Goal: Task Accomplishment & Management: Complete application form

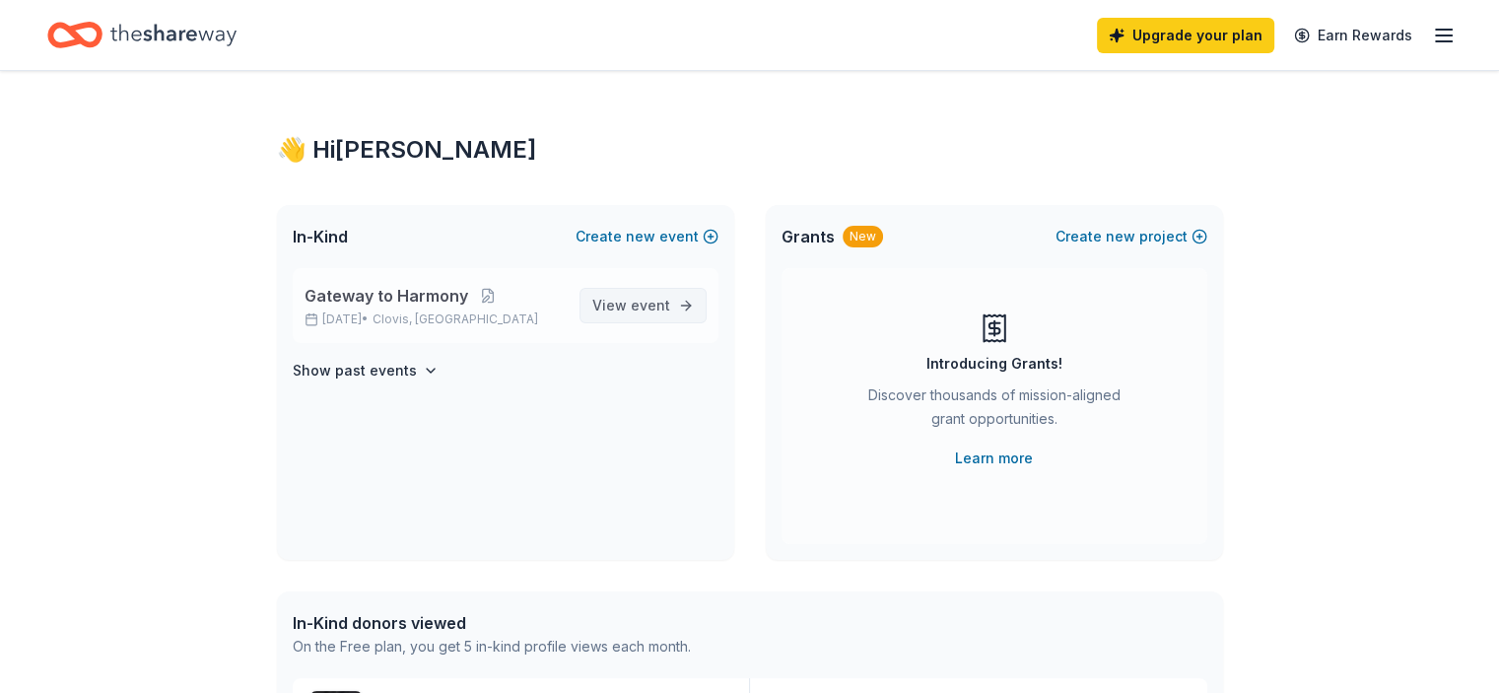
click at [670, 301] on link "View event" at bounding box center [642, 305] width 127 height 35
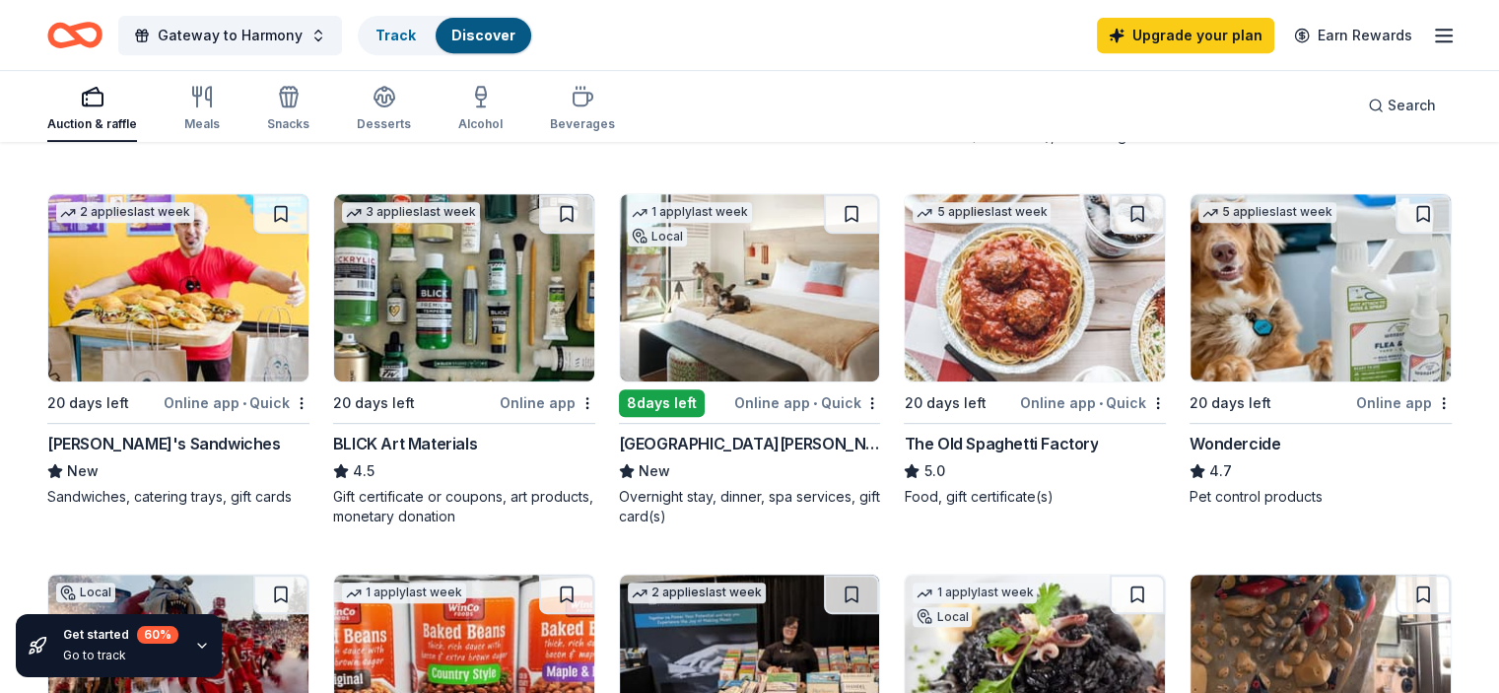
scroll to position [909, 0]
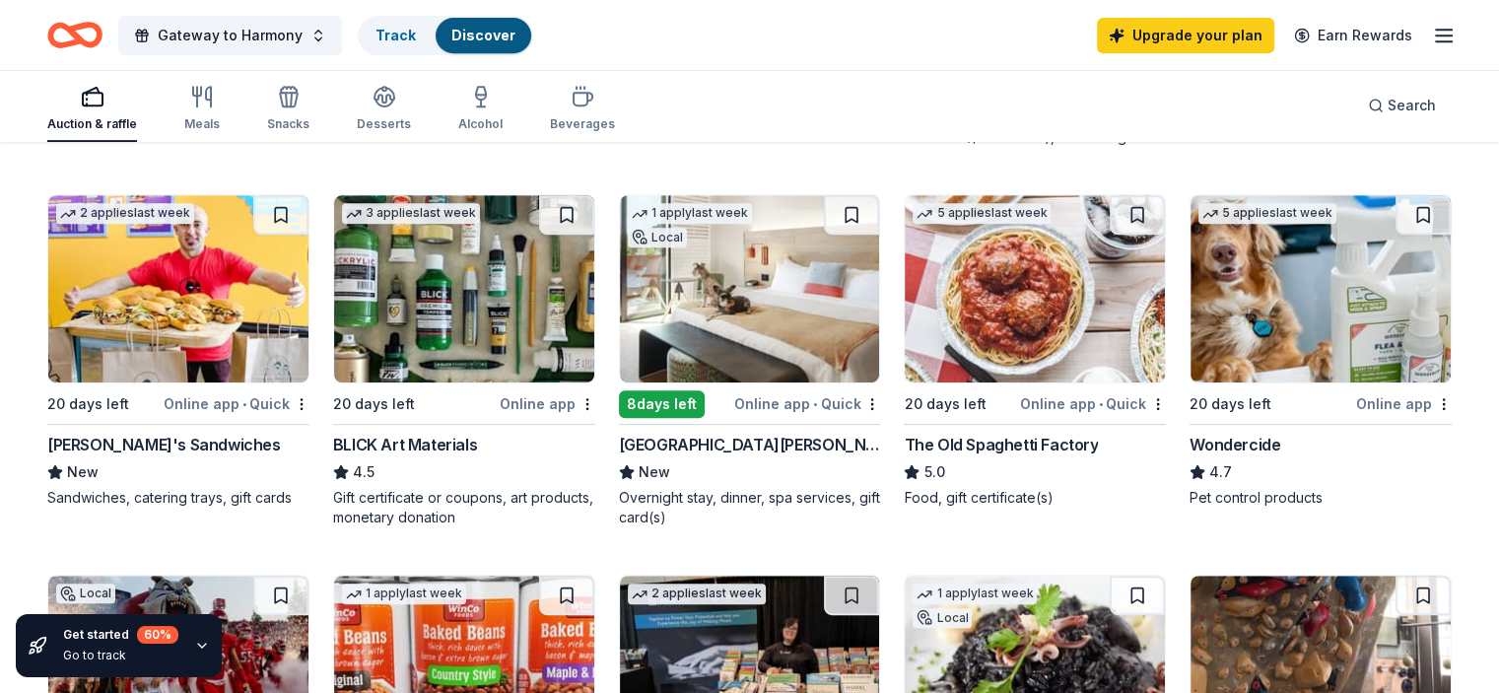
click at [211, 317] on img at bounding box center [178, 288] width 260 height 187
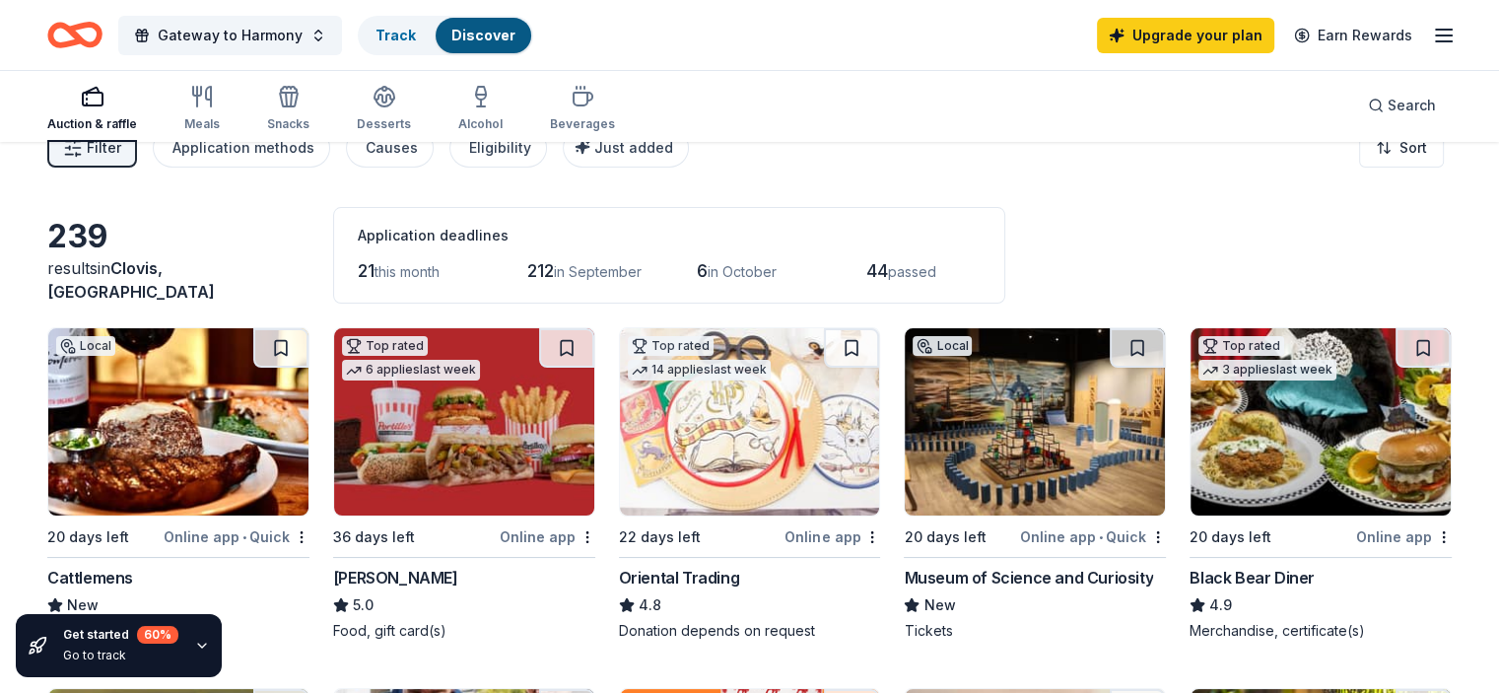
scroll to position [0, 0]
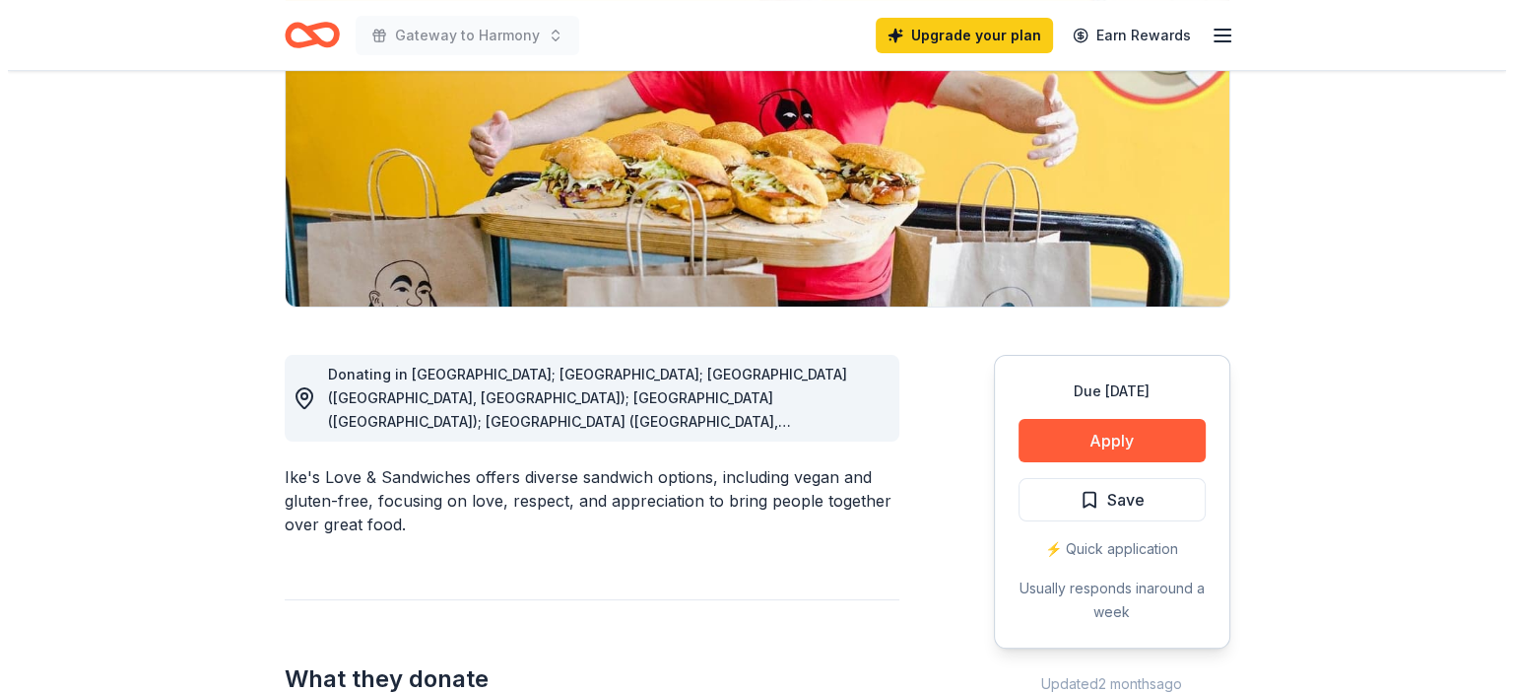
scroll to position [288, 0]
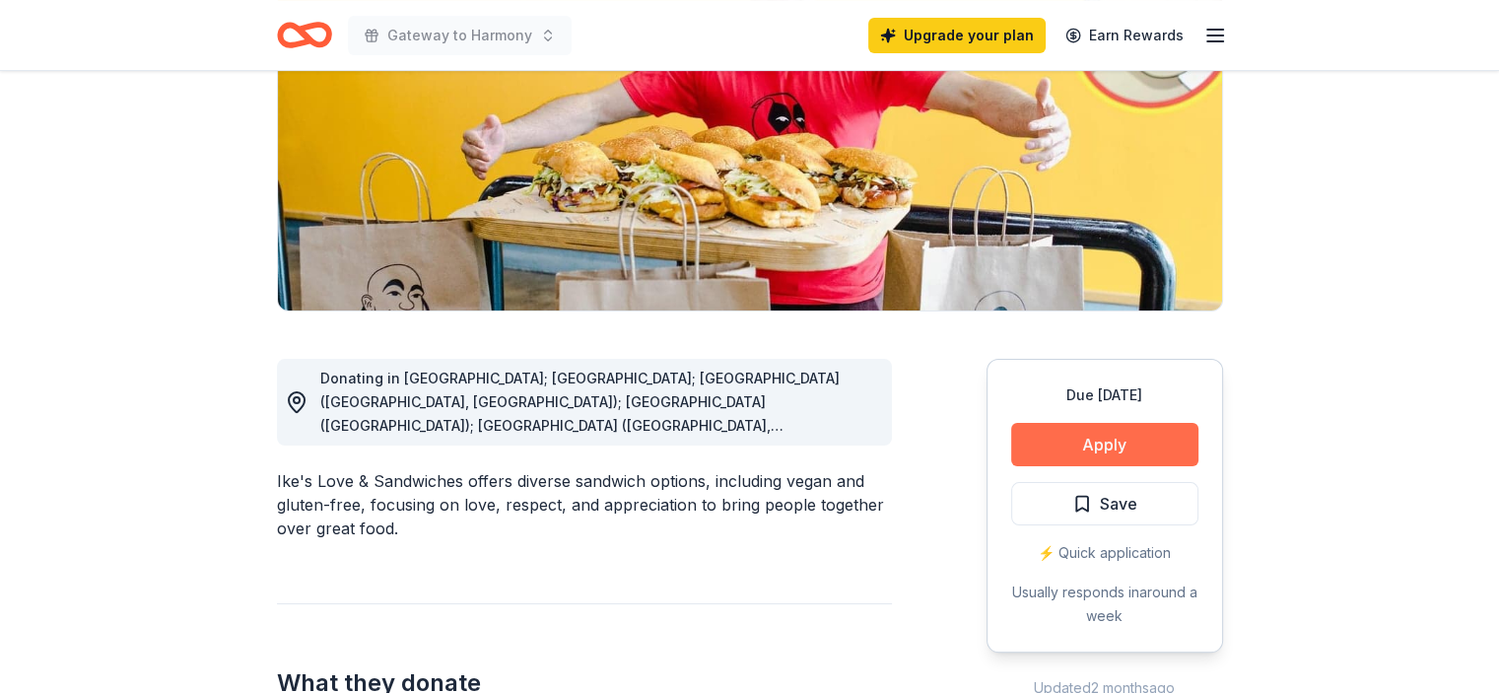
click at [1117, 441] on button "Apply" at bounding box center [1104, 444] width 187 height 43
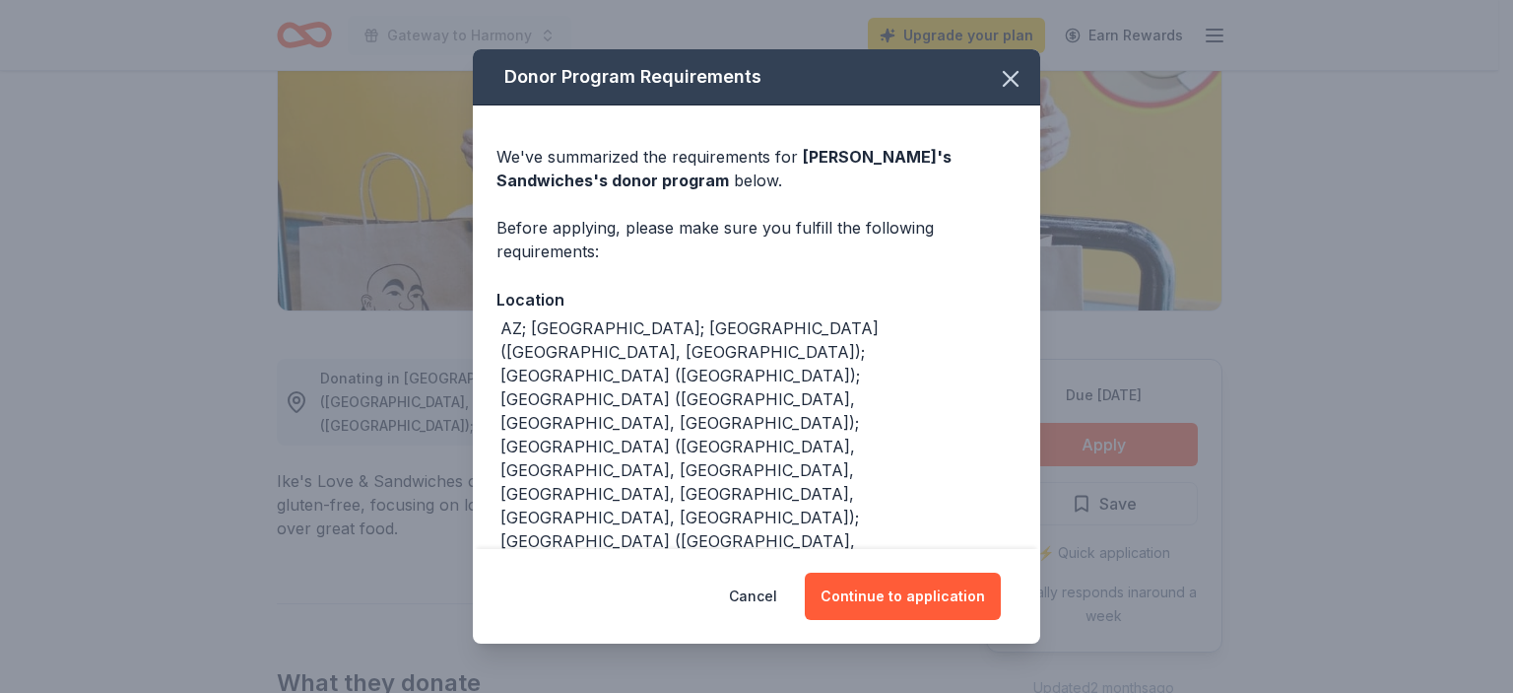
scroll to position [43, 0]
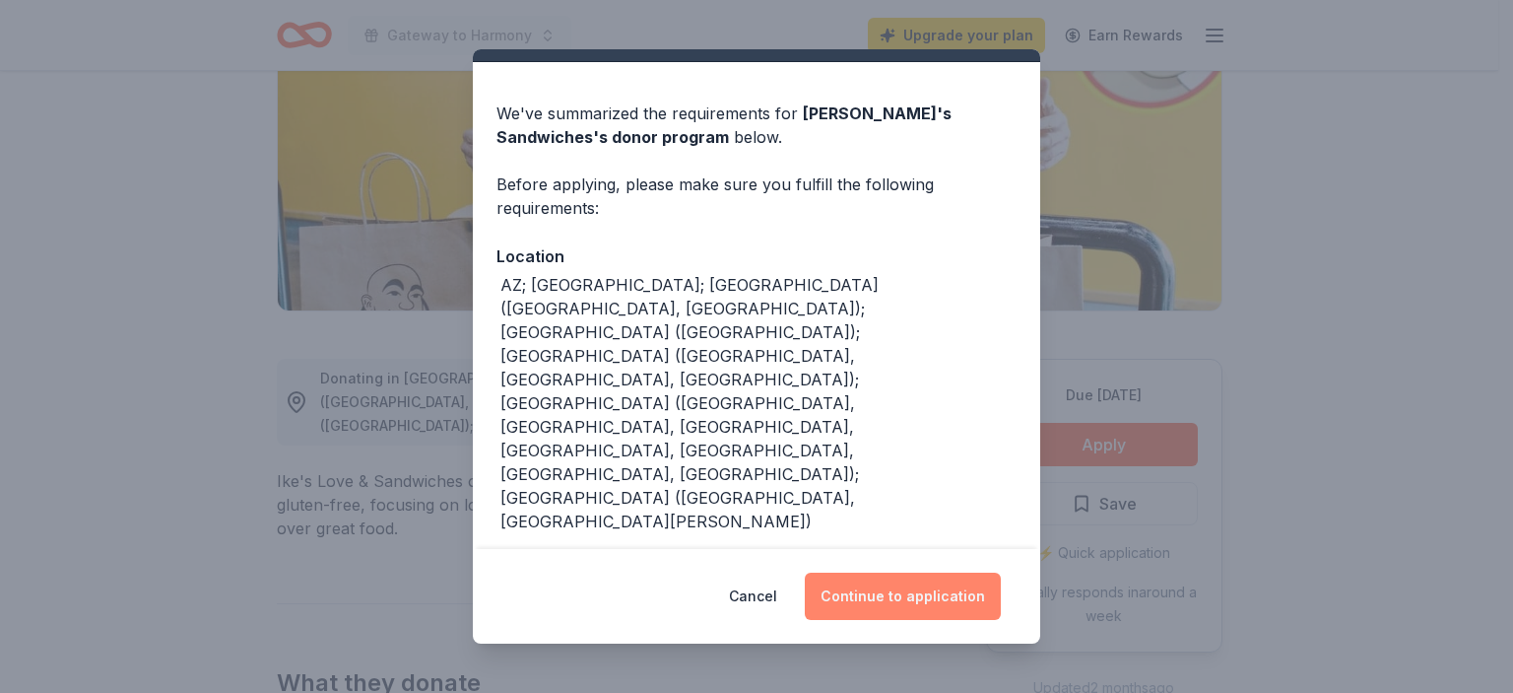
click at [920, 595] on button "Continue to application" at bounding box center [903, 595] width 196 height 47
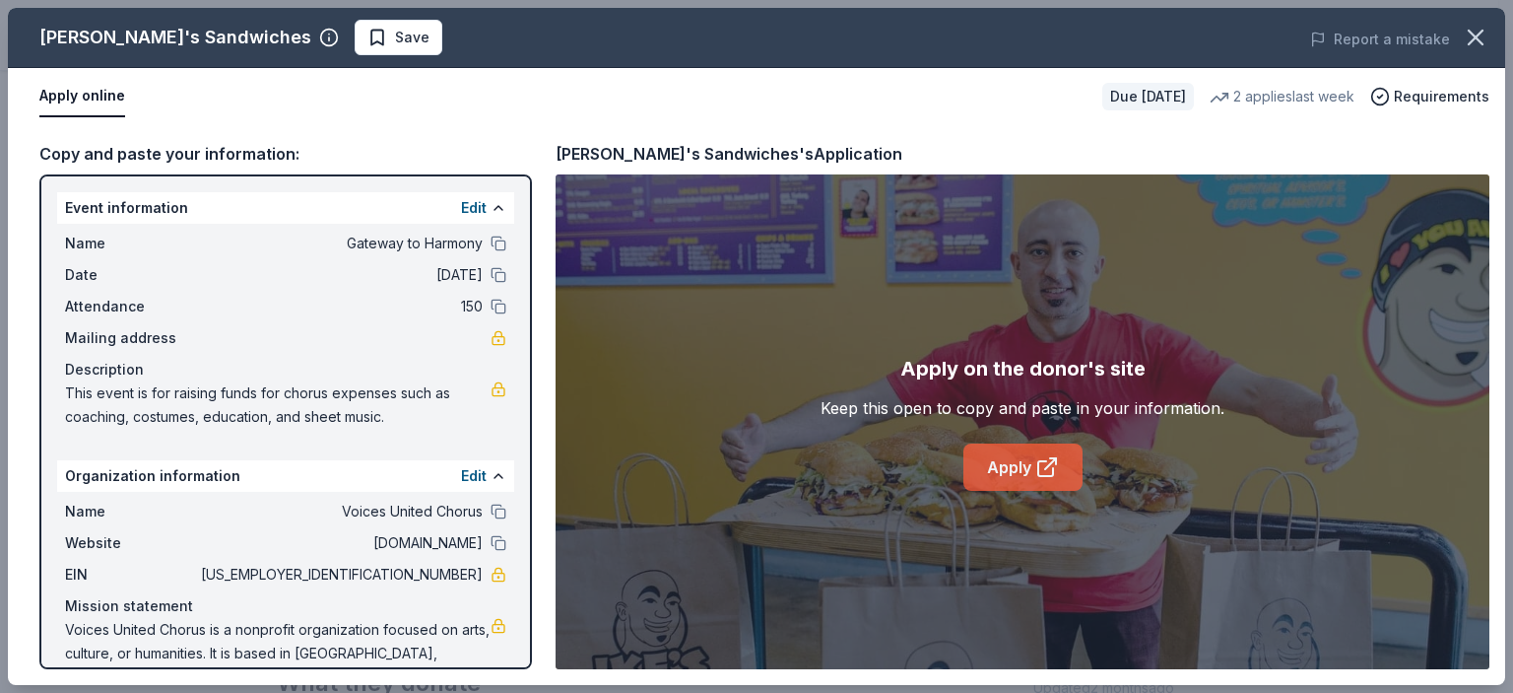
click at [1029, 459] on link "Apply" at bounding box center [1023, 466] width 119 height 47
